Goal: Task Accomplishment & Management: Use online tool/utility

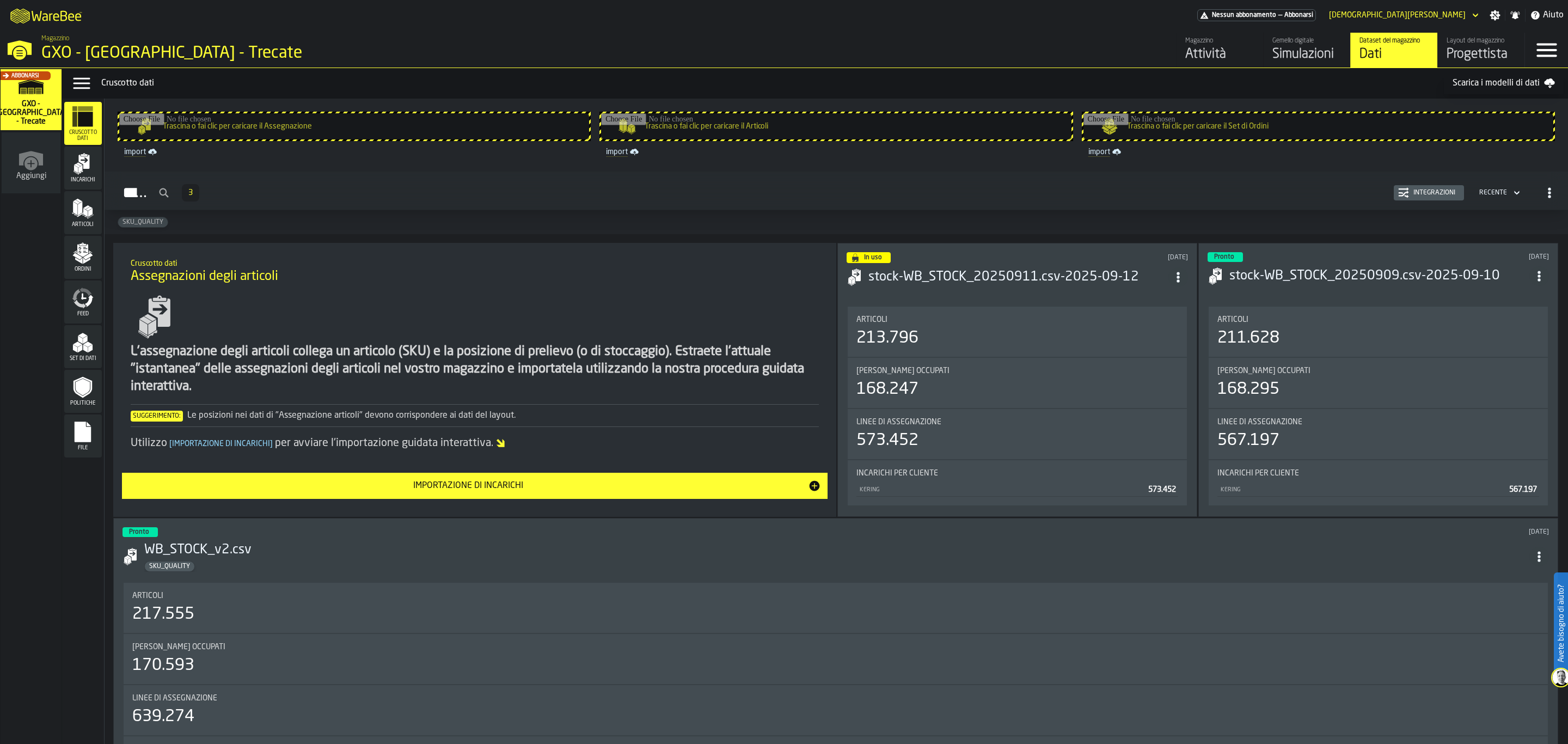
click at [1477, 12] on icon "header" at bounding box center [1475, 15] width 11 height 13
click at [1454, 32] on div "Disconnessione" at bounding box center [1444, 35] width 59 height 13
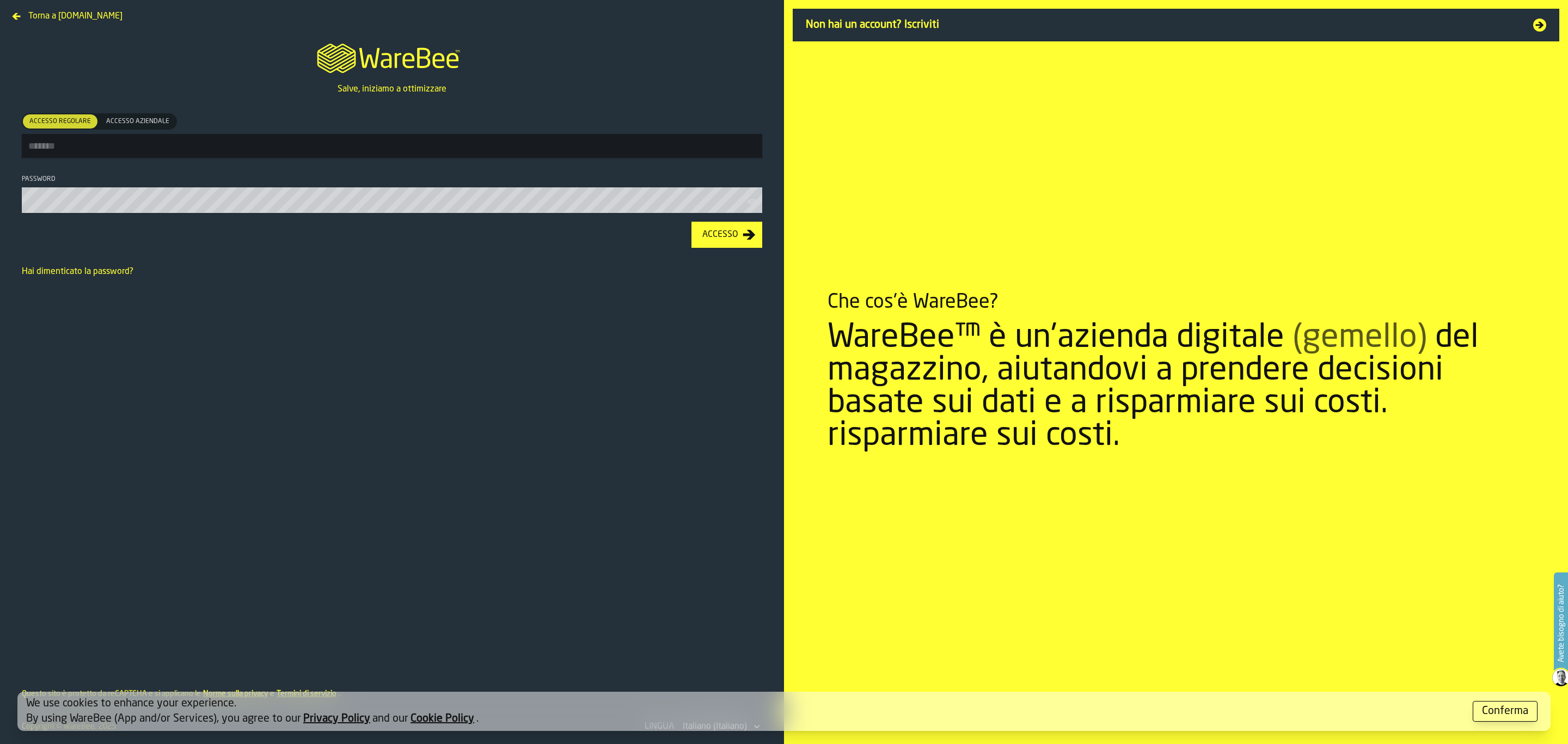
type input "**********"
click at [236, 153] on input "**********" at bounding box center [392, 146] width 740 height 24
drag, startPoint x: 706, startPoint y: 242, endPoint x: 714, endPoint y: 256, distance: 16.1
click at [706, 242] on div "Accesso" at bounding box center [720, 236] width 44 height 13
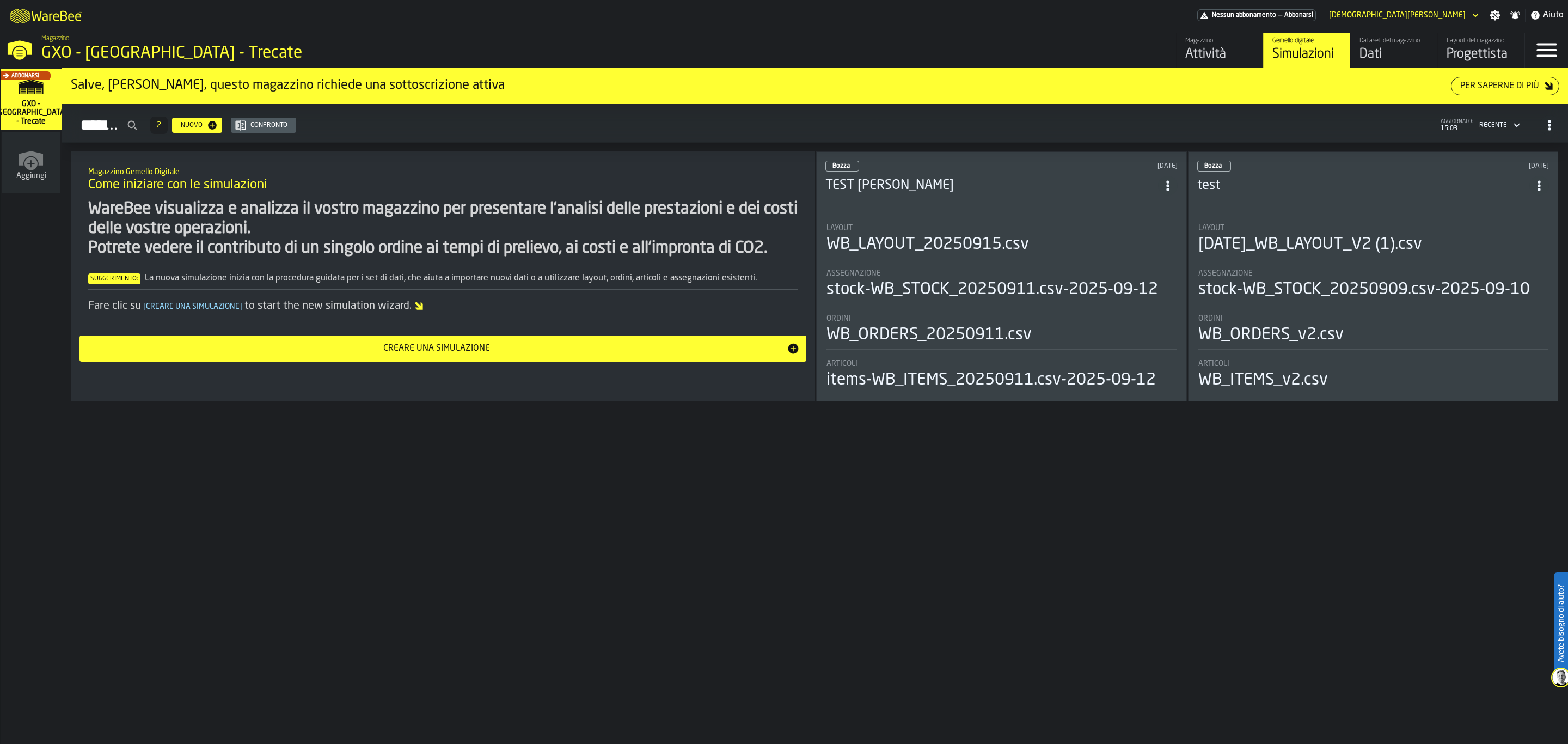
click at [1461, 46] on div "Progettista" at bounding box center [1482, 54] width 69 height 18
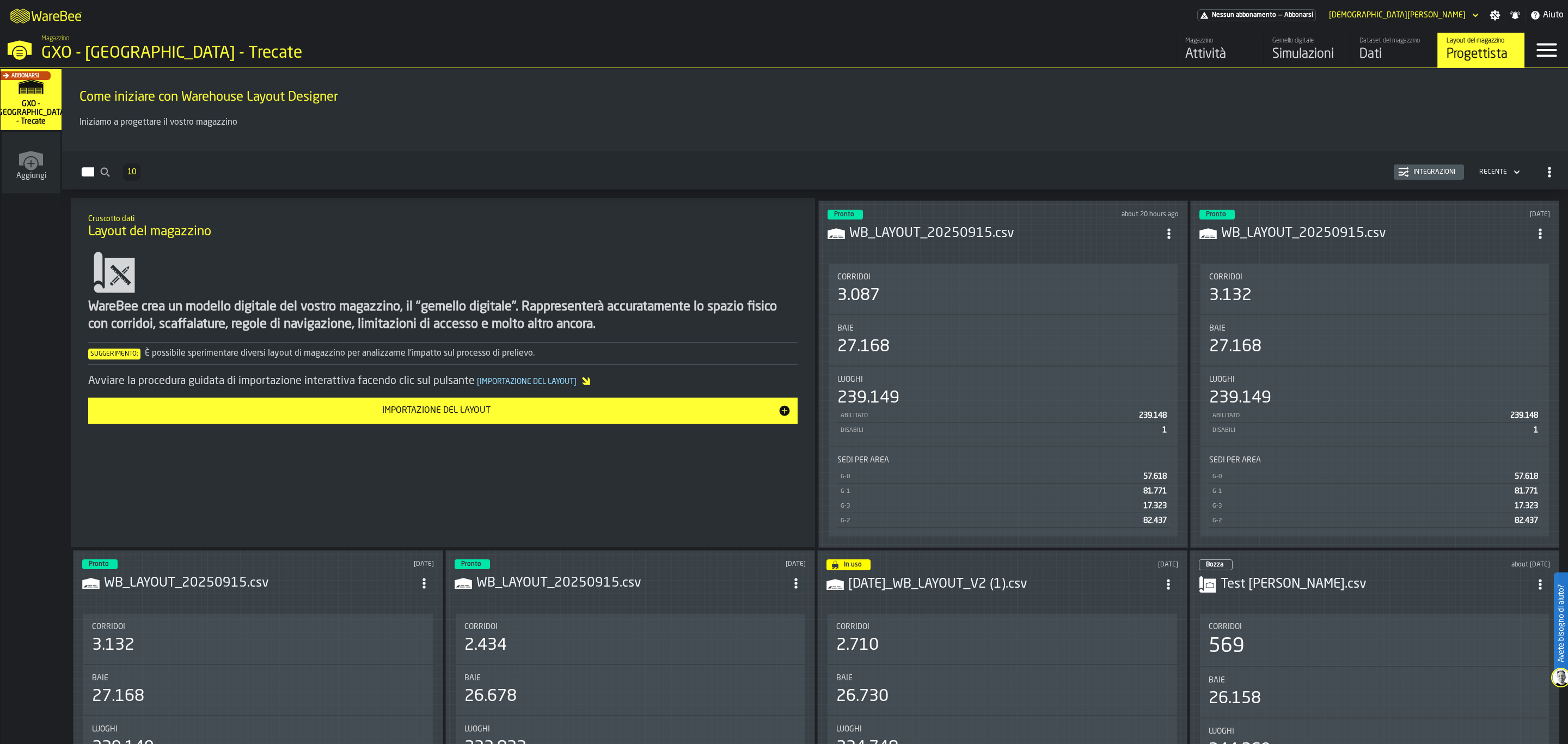
click at [1275, 51] on div "Simulazioni" at bounding box center [1307, 54] width 69 height 18
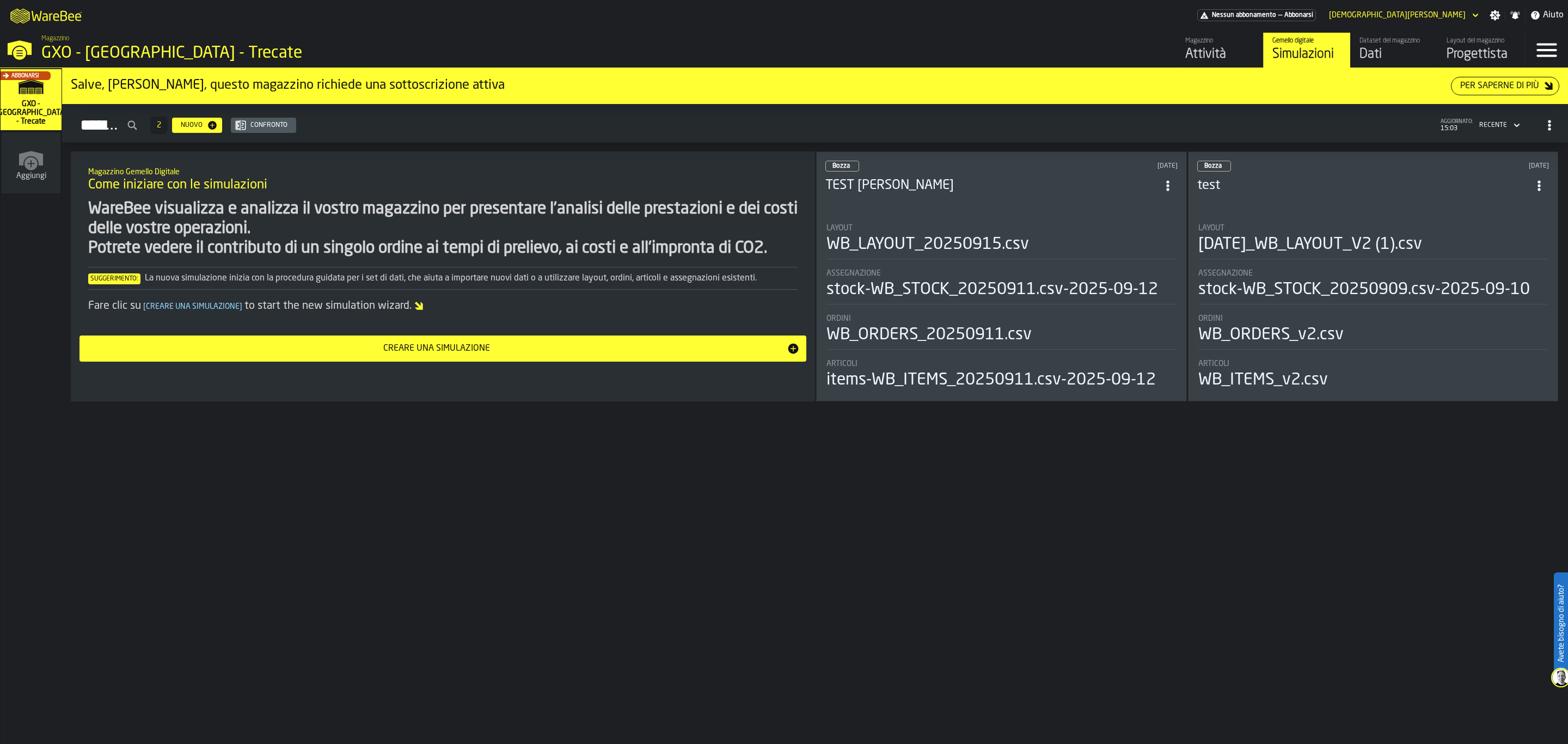
click at [996, 181] on h3 "TEST [PERSON_NAME]" at bounding box center [992, 186] width 333 height 18
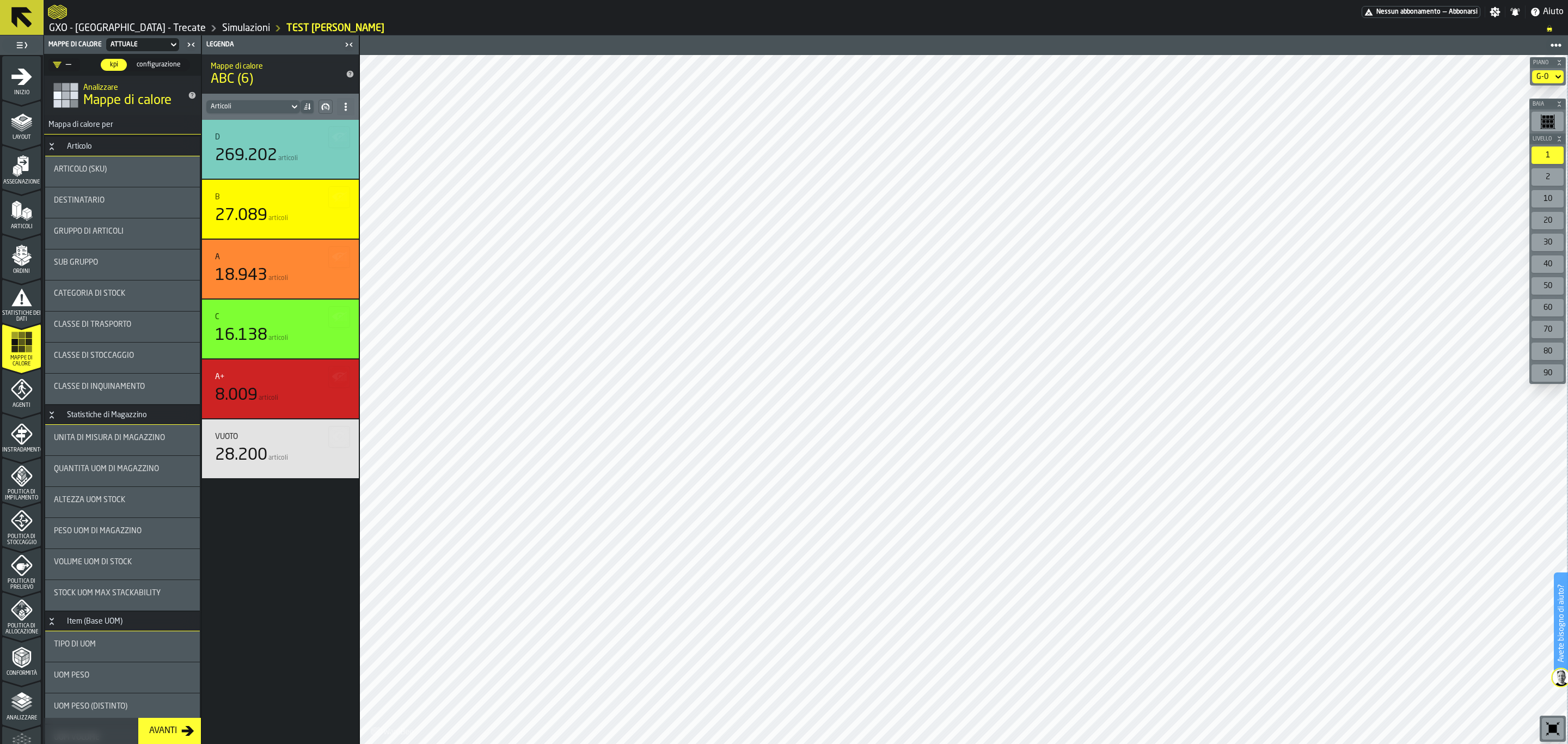
click at [1540, 74] on div "G-0" at bounding box center [1542, 77] width 12 height 9
click at [1510, 119] on div "G-1" at bounding box center [1528, 122] width 57 height 13
click at [1560, 224] on div "2" at bounding box center [1547, 220] width 32 height 26
click at [5, 12] on button at bounding box center [22, 17] width 44 height 35
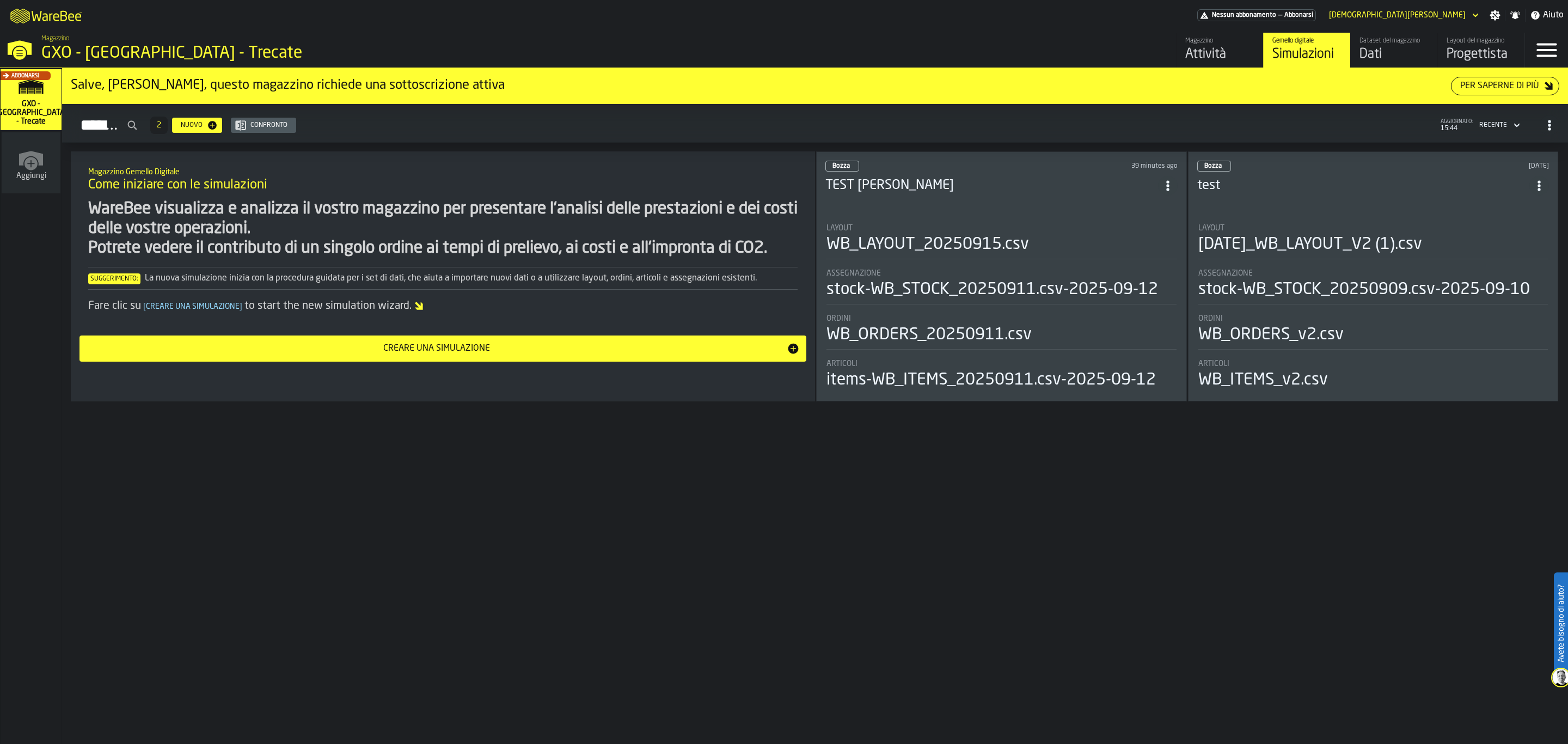
click at [1514, 51] on div "Progettista" at bounding box center [1482, 54] width 69 height 18
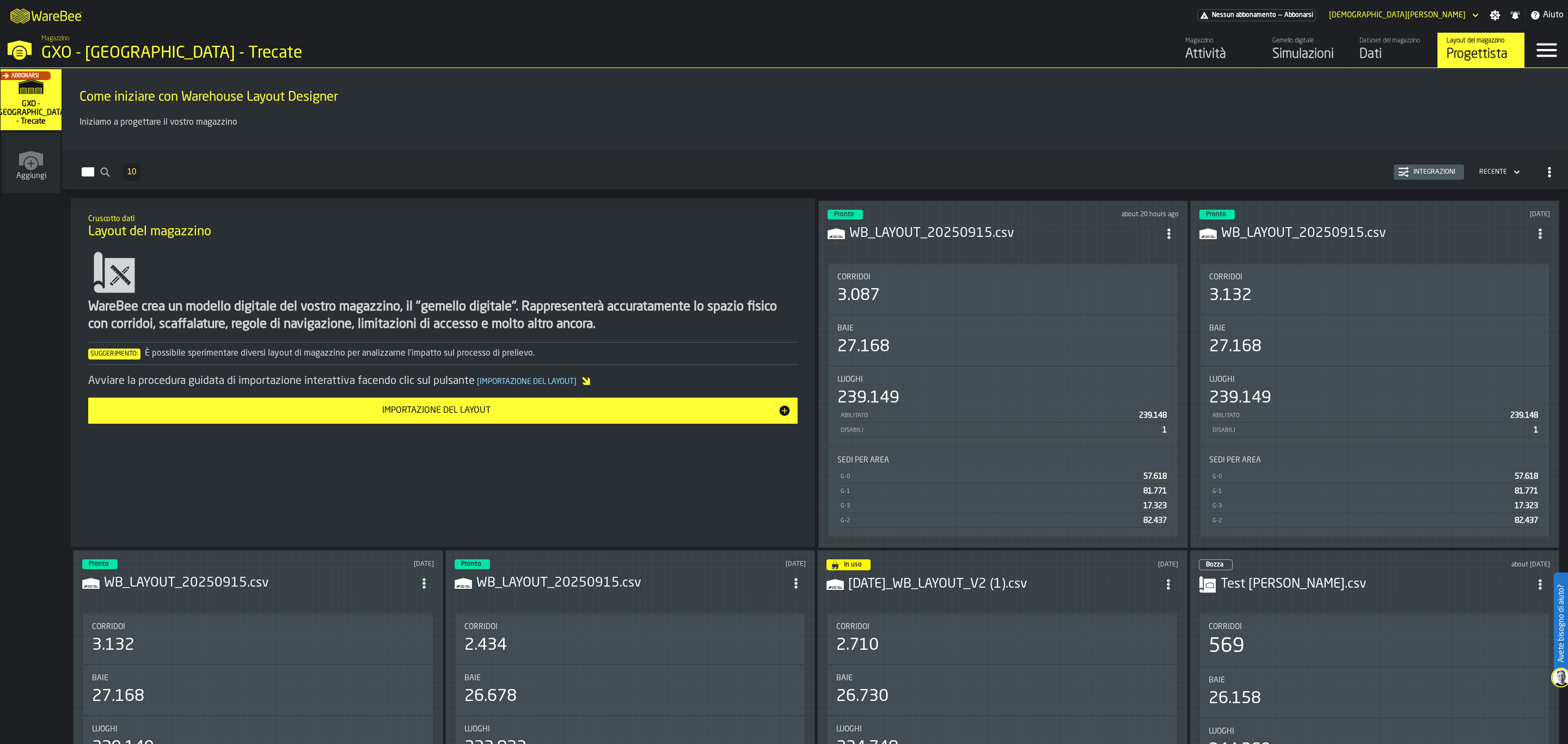
click at [998, 225] on h3 "WB_LAYOUT_20250915.csv" at bounding box center [1004, 233] width 310 height 18
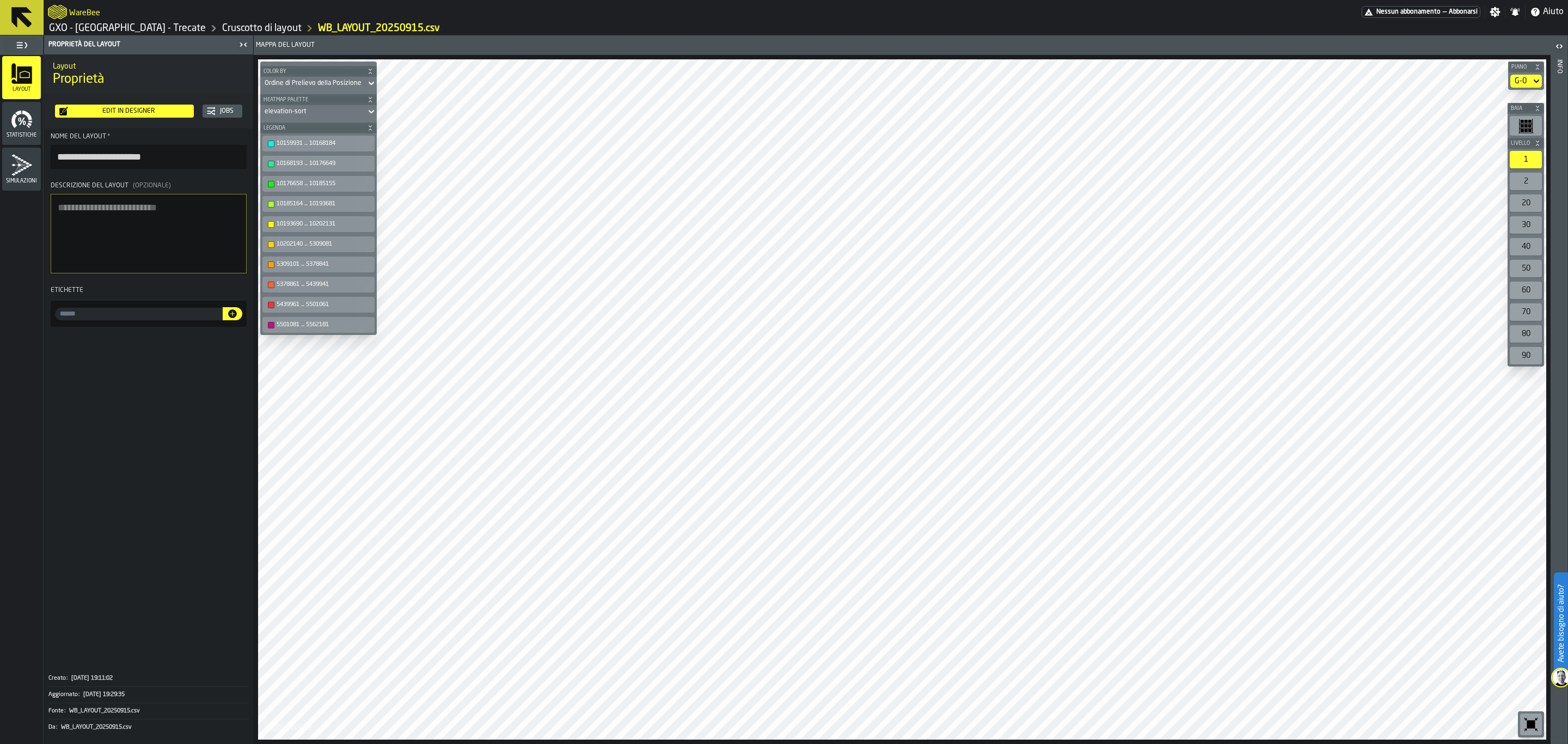
click at [99, 110] on div "Edit in Designer" at bounding box center [128, 111] width 121 height 8
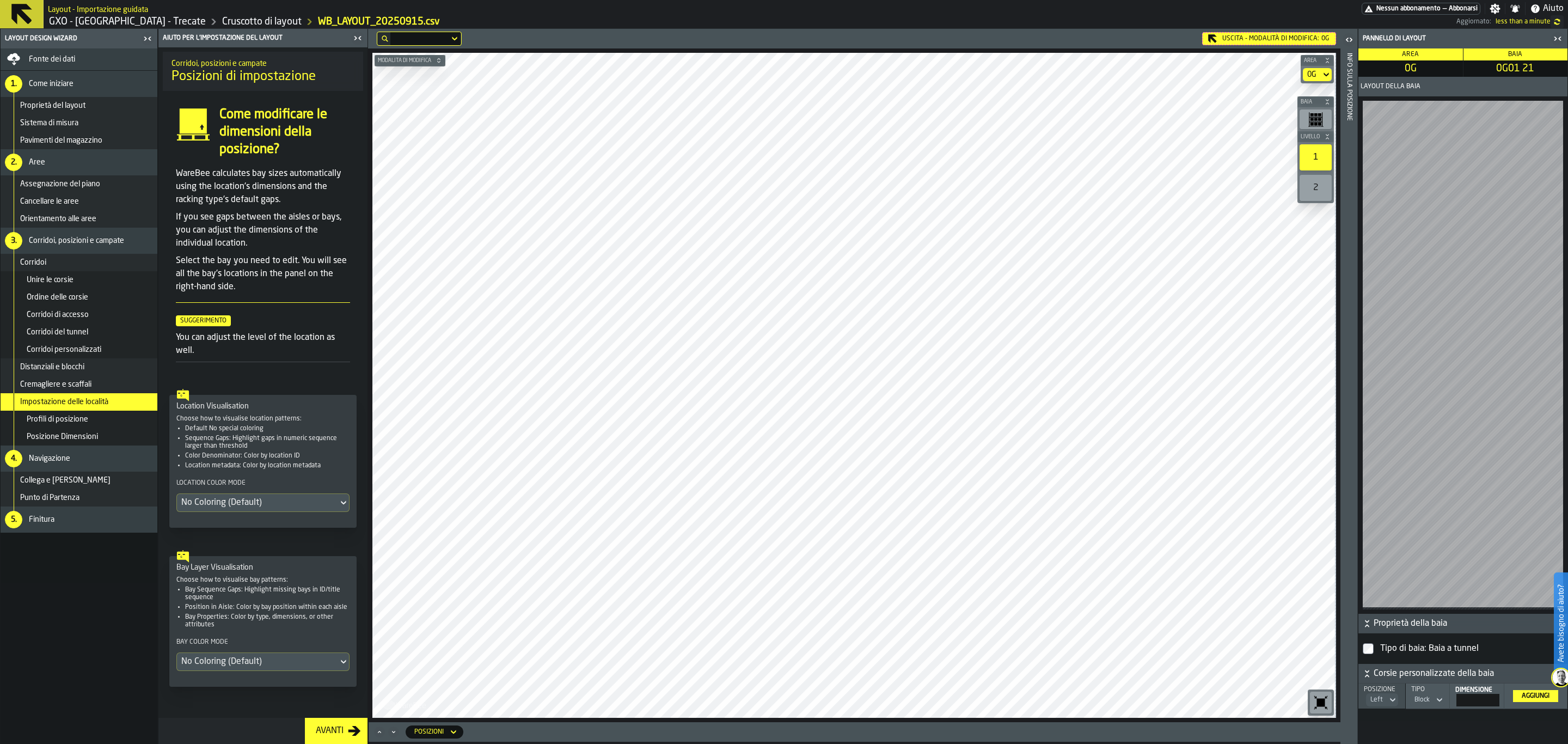
click at [707, 743] on html "Avete bisogno di aiuto? Layout - Importazione guidata Nessun abbonamento — Abbo…" at bounding box center [784, 372] width 1568 height 744
click at [1240, 38] on div "Uscita - Modalità di Modifica: 0G" at bounding box center [1269, 38] width 134 height 13
click at [1234, 33] on div "Uscita - Modalità di Modifica: 0R" at bounding box center [1269, 38] width 135 height 13
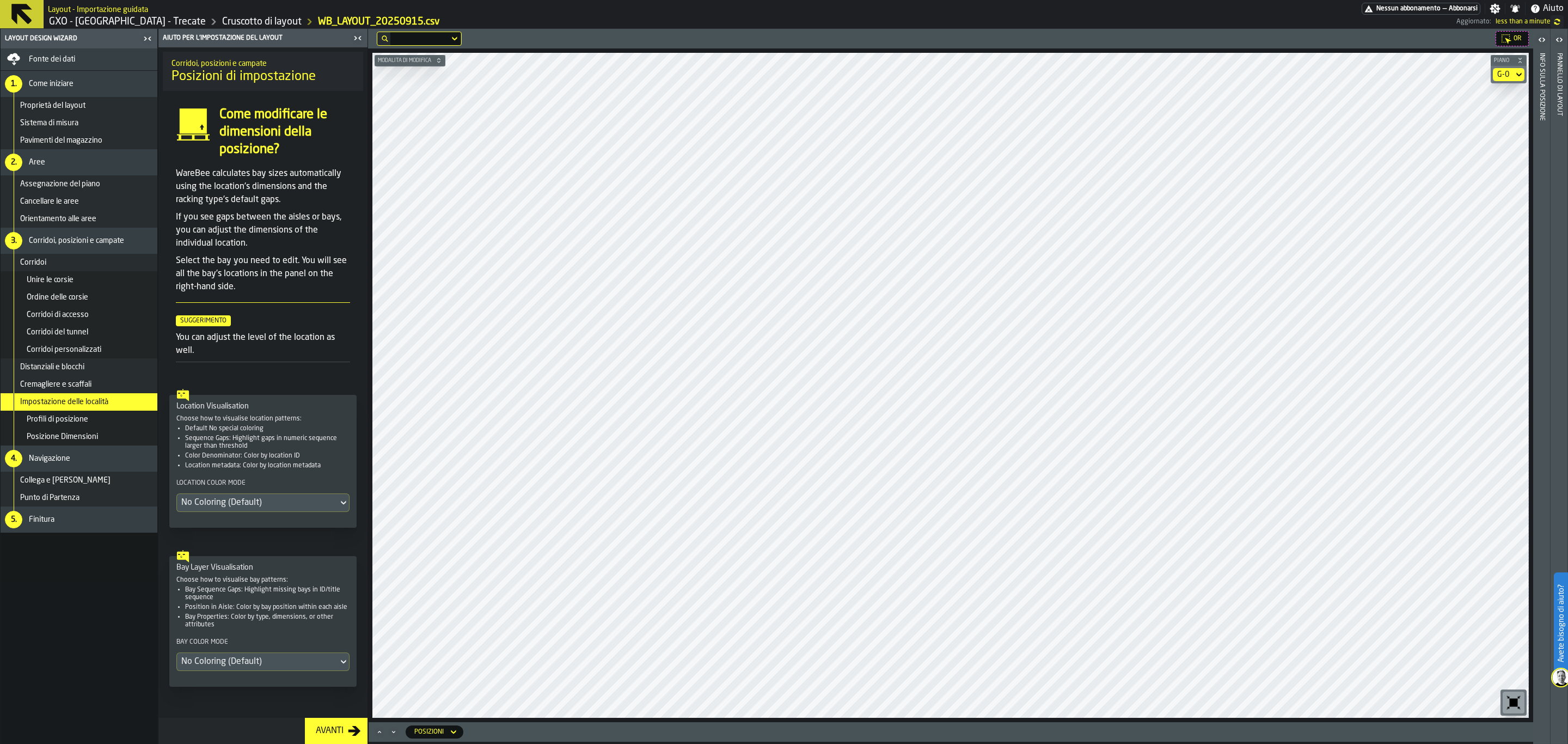
click at [1510, 72] on div "G-0" at bounding box center [1503, 74] width 21 height 13
click at [1482, 149] on div "G-3" at bounding box center [1490, 146] width 57 height 13
